Goal: Task Accomplishment & Management: Manage account settings

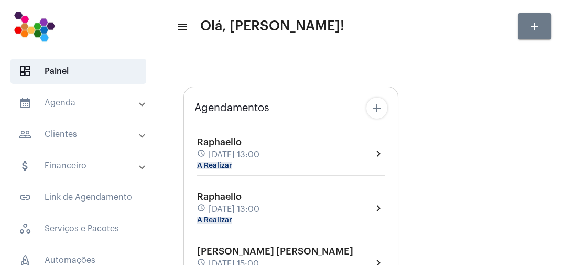
type input "[URL][DOMAIN_NAME]"
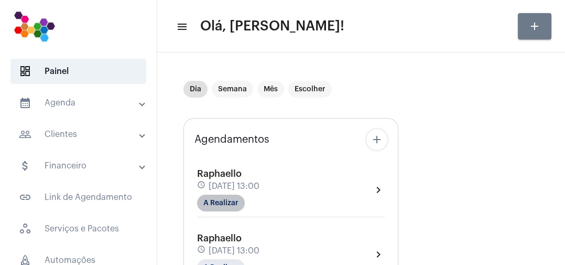
click at [235, 202] on mat-chip "A Realizar" at bounding box center [221, 202] width 48 height 17
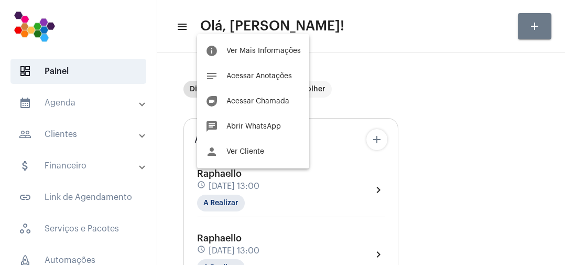
click at [279, 100] on span "Acessar Chamada" at bounding box center [257, 100] width 63 height 7
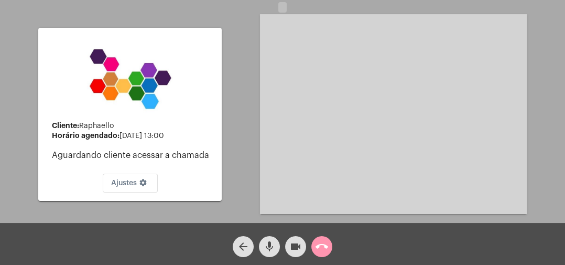
click at [325, 245] on mat-icon "call_end" at bounding box center [321, 246] width 13 height 13
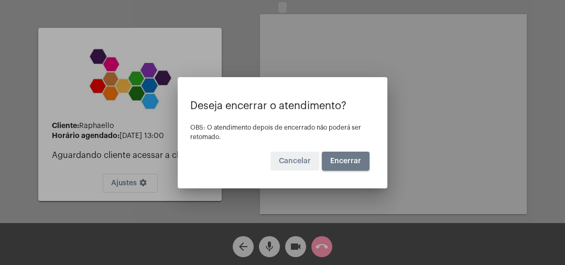
click at [356, 168] on button "Encerrar" at bounding box center [346, 160] width 48 height 19
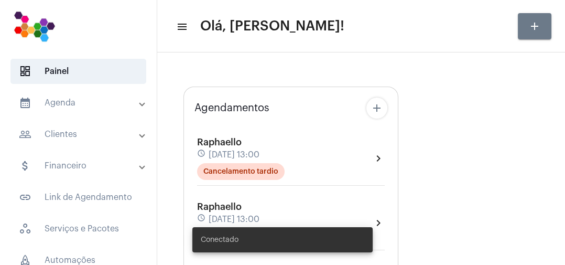
type input "[URL][DOMAIN_NAME]"
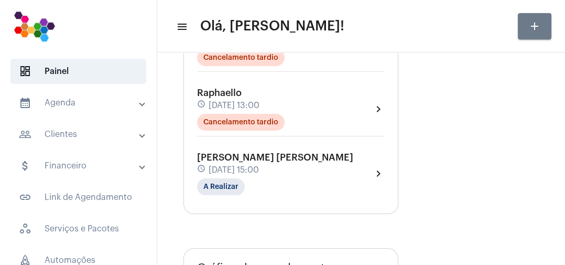
scroll to position [148, 0]
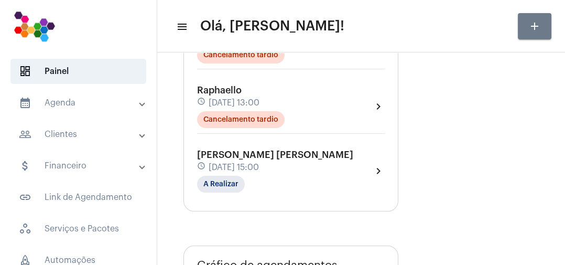
click at [370, 112] on div "[PERSON_NAME] schedule [DATE] 13:00 Cancelamento tardio chevron_right" at bounding box center [291, 106] width 188 height 43
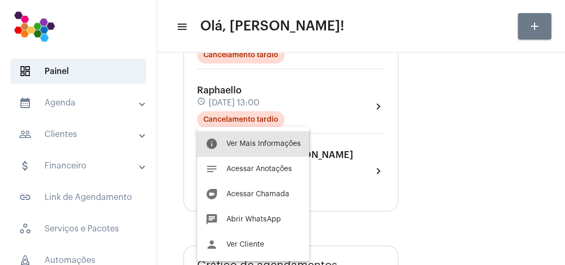
click at [289, 147] on span "Ver Mais Informações" at bounding box center [263, 143] width 74 height 7
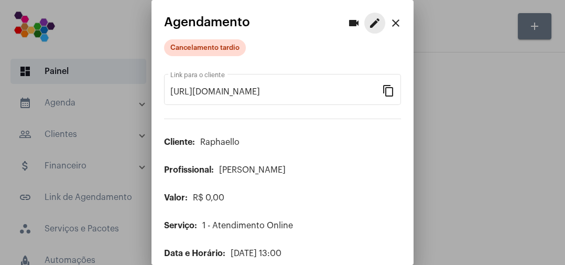
click at [366, 22] on button "edit" at bounding box center [374, 23] width 21 height 21
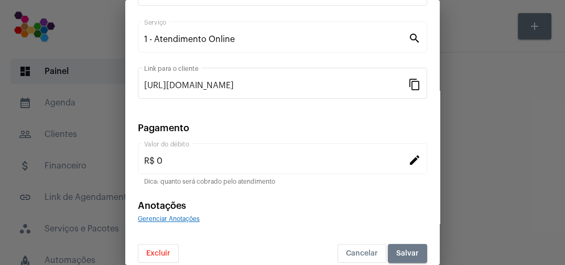
scroll to position [187, 0]
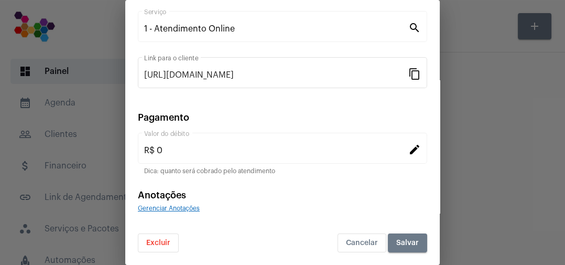
click at [163, 238] on button "Excluir" at bounding box center [158, 242] width 41 height 19
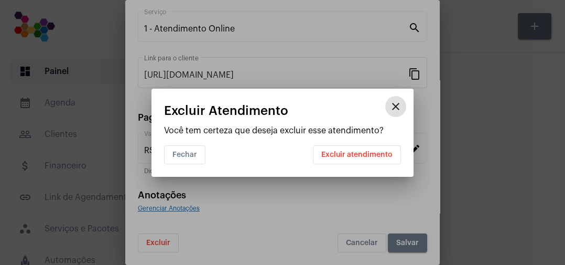
click at [376, 151] on span "Excluir atendimento" at bounding box center [356, 154] width 71 height 7
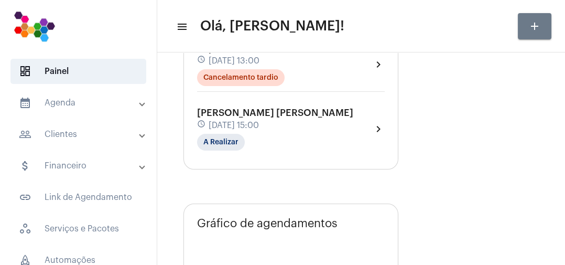
scroll to position [122, 0]
